Goal: Information Seeking & Learning: Learn about a topic

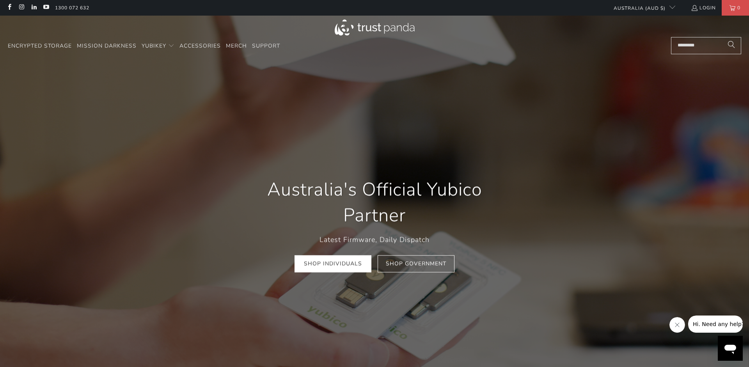
scroll to position [0, 756]
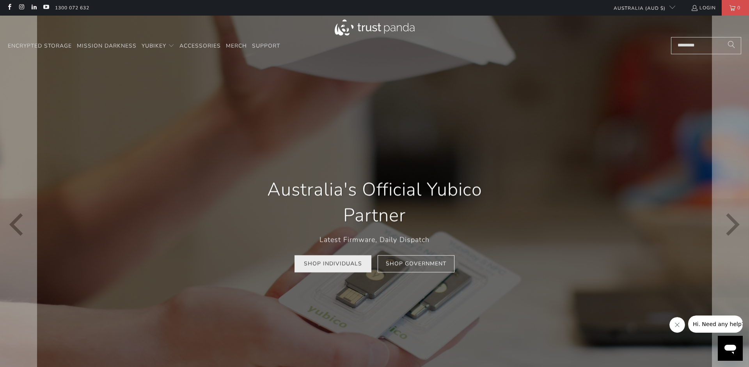
click at [334, 270] on link "Shop Individuals" at bounding box center [333, 264] width 77 height 18
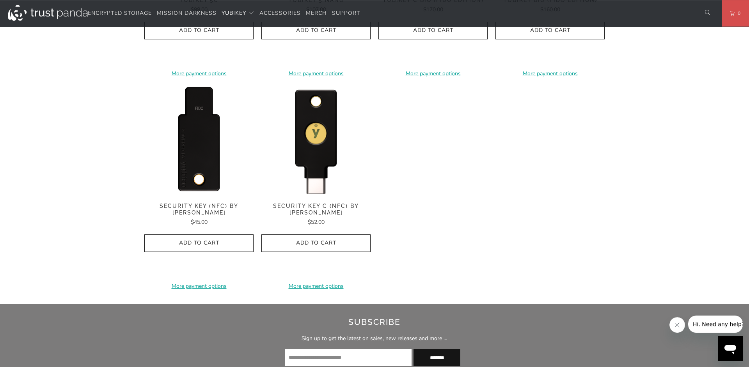
scroll to position [755, 0]
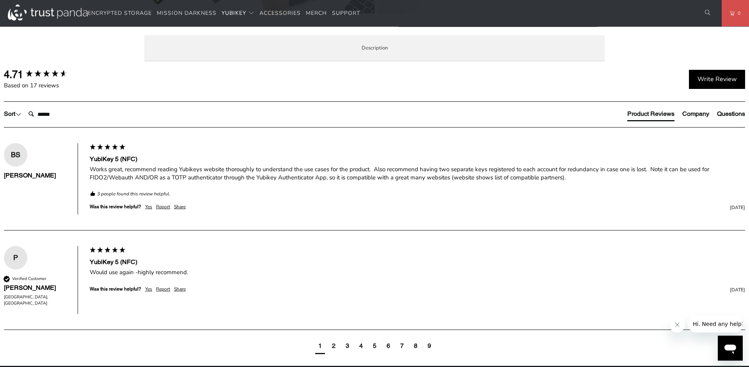
scroll to position [398, 0]
click at [0, 0] on span "Specifications" at bounding box center [0, 0] width 0 height 0
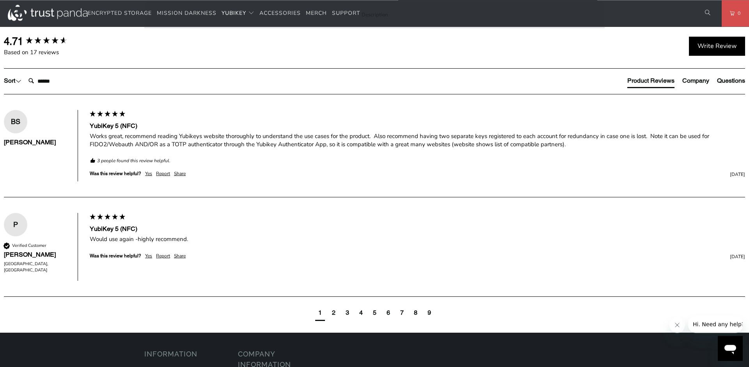
click at [0, 0] on li "Overview" at bounding box center [0, 0] width 0 height 0
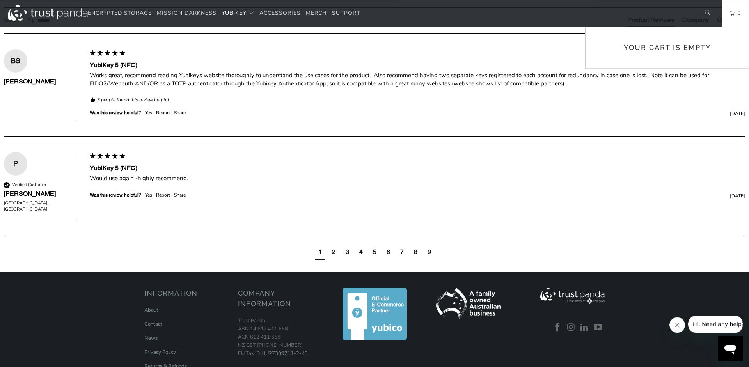
scroll to position [485, 0]
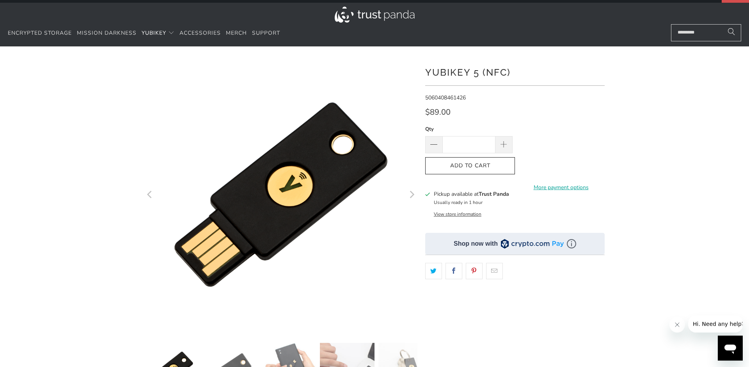
scroll to position [0, 0]
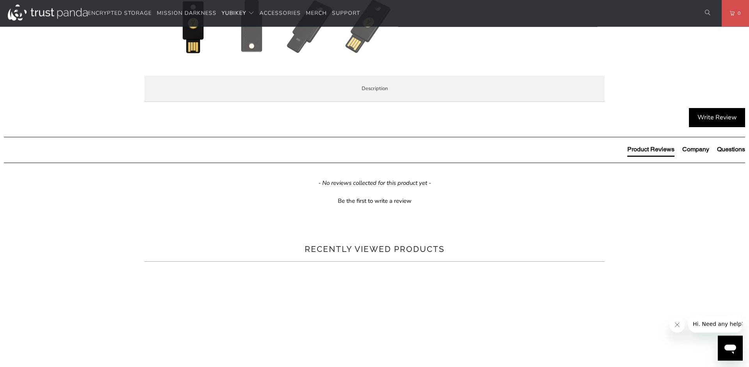
scroll to position [359, 0]
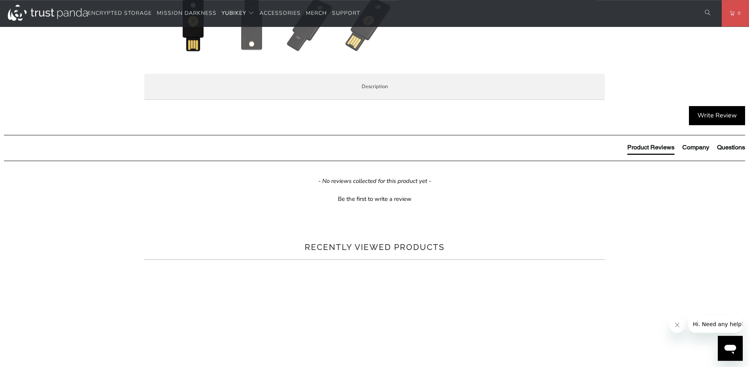
click at [0, 0] on span "Local Service & Support" at bounding box center [0, 0] width 0 height 0
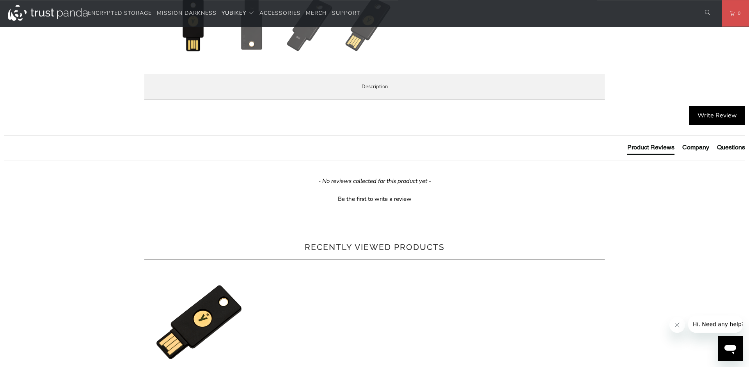
click at [0, 0] on p "When you buy your YubiKey at Trust Panda, you're not just buying from Australia…" at bounding box center [0, 0] width 0 height 0
copy p "YubiKey"
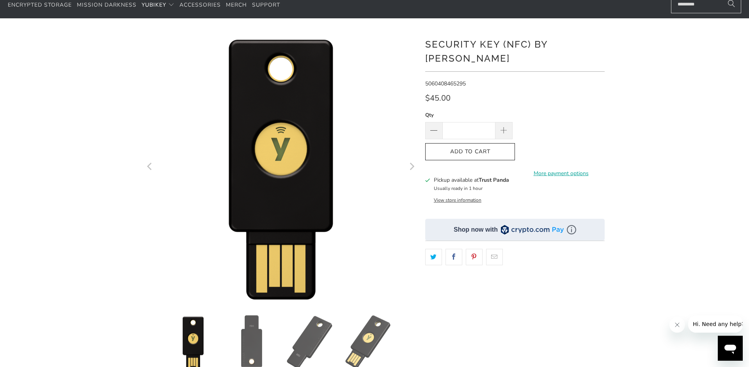
scroll to position [41, 0]
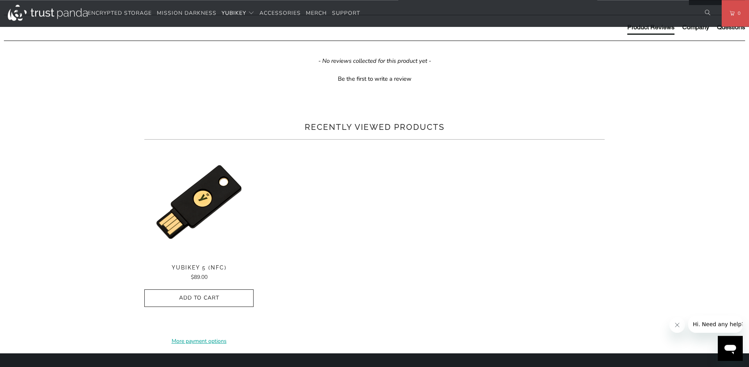
scroll to position [479, 0]
